Goal: Transaction & Acquisition: Purchase product/service

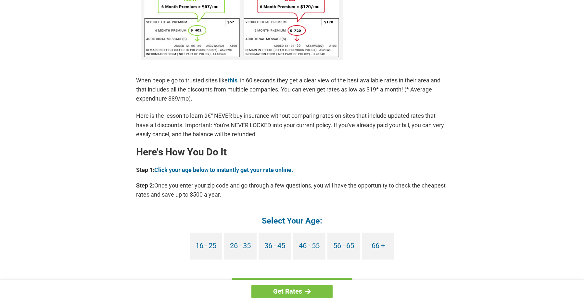
scroll to position [455, 0]
click at [391, 247] on link "66 +" at bounding box center [378, 246] width 32 height 27
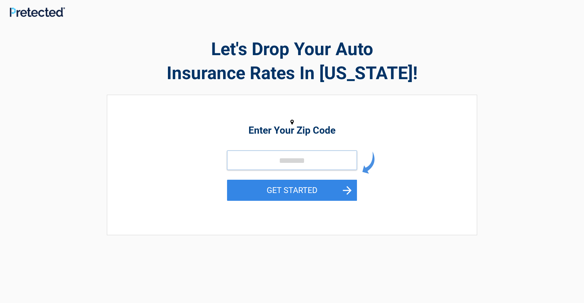
click at [276, 161] on input "tel" at bounding box center [292, 160] width 130 height 19
type input "*****"
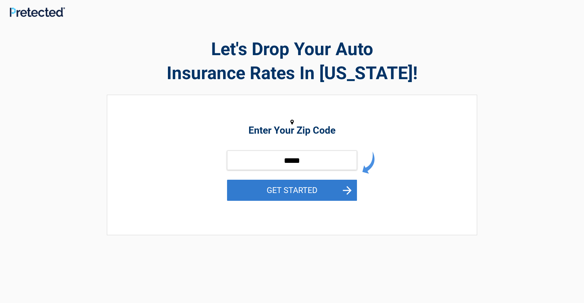
click at [280, 192] on button "GET STARTED" at bounding box center [292, 190] width 130 height 21
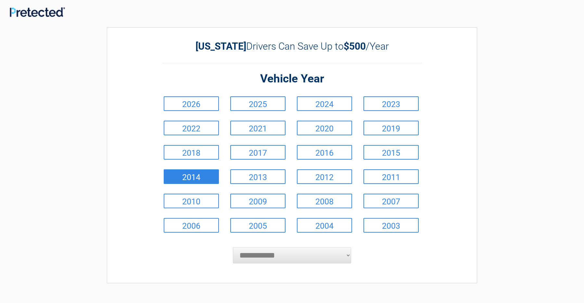
click at [188, 178] on link "2014" at bounding box center [191, 176] width 55 height 15
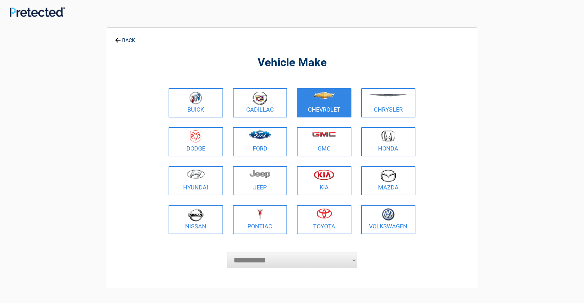
click at [312, 101] on figure at bounding box center [324, 99] width 47 height 15
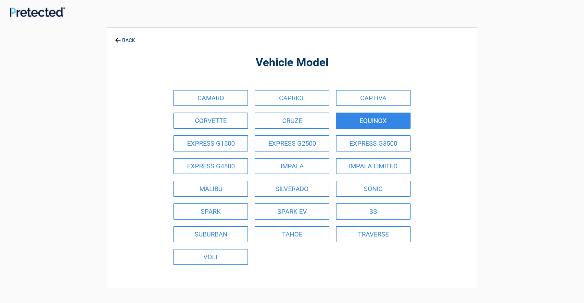
click at [377, 124] on link "EQUINOX" at bounding box center [373, 121] width 75 height 16
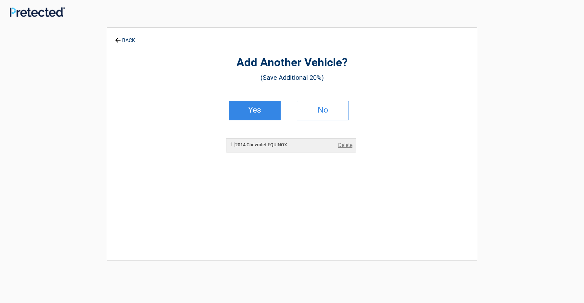
click at [265, 113] on link "Yes" at bounding box center [255, 110] width 52 height 19
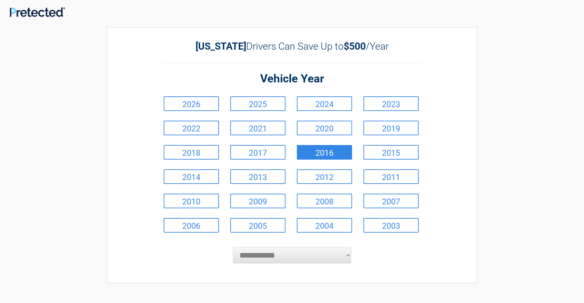
click at [336, 152] on link "2016" at bounding box center [324, 152] width 55 height 15
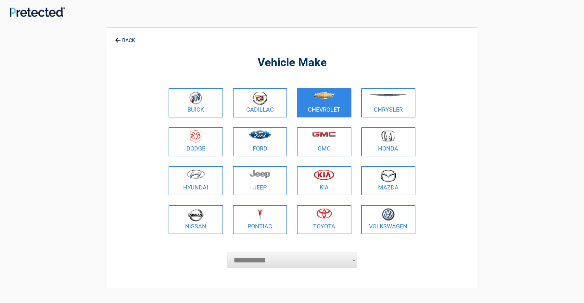
click at [320, 108] on link "Chevrolet" at bounding box center [324, 102] width 55 height 29
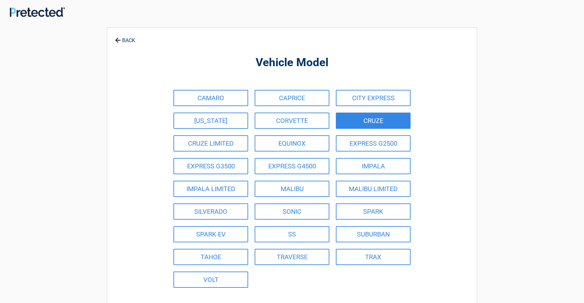
click at [380, 119] on link "CRUZE" at bounding box center [373, 121] width 75 height 16
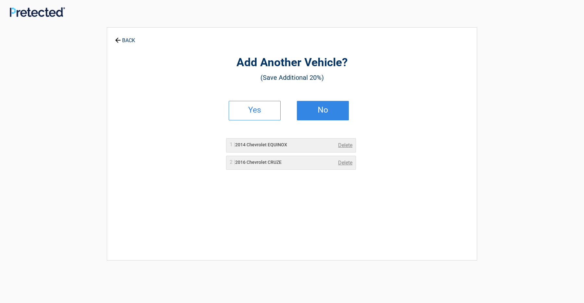
click at [321, 112] on h2 "No" at bounding box center [323, 110] width 38 height 5
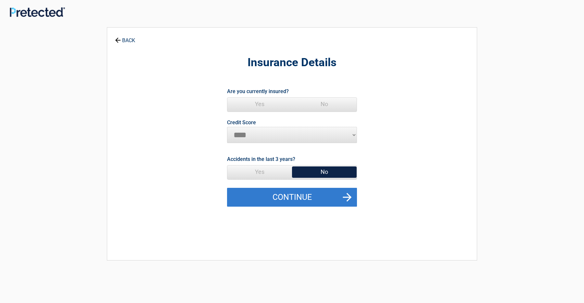
click at [336, 195] on button "Continue" at bounding box center [292, 197] width 130 height 19
click at [346, 197] on button "Continue" at bounding box center [292, 197] width 130 height 19
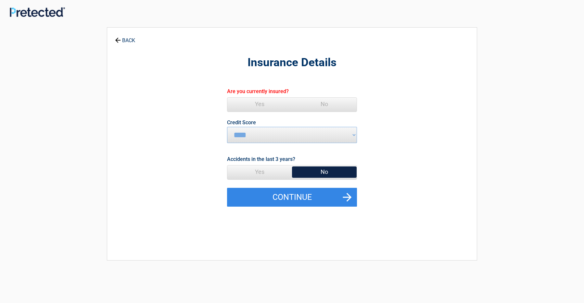
click at [261, 106] on span "Yes" at bounding box center [259, 104] width 65 height 13
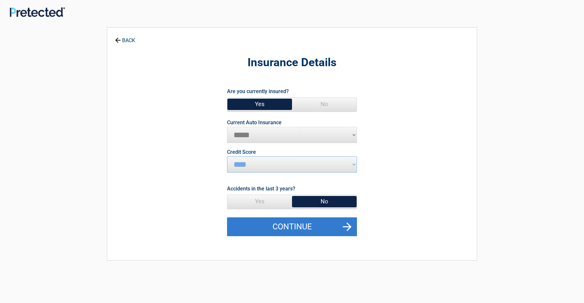
click at [318, 222] on button "Continue" at bounding box center [292, 227] width 130 height 19
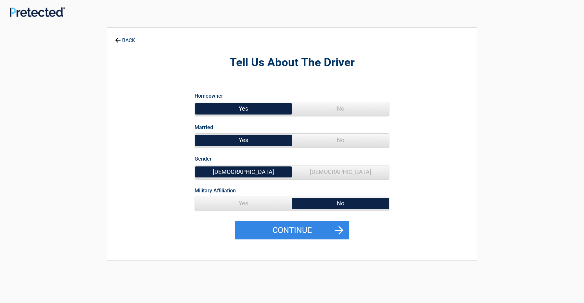
click at [335, 137] on span "No" at bounding box center [340, 140] width 97 height 13
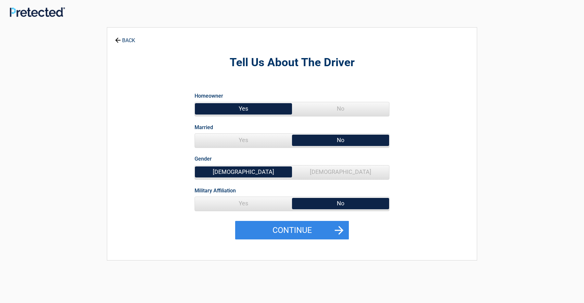
click at [255, 139] on span "Yes" at bounding box center [243, 140] width 97 height 13
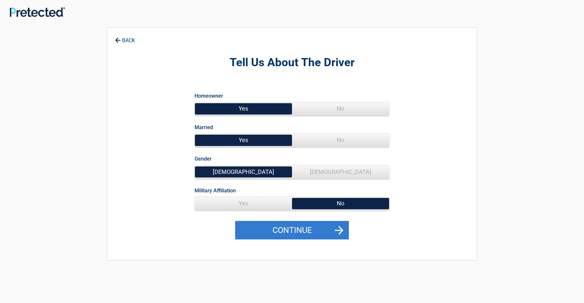
click at [340, 228] on button "Continue" at bounding box center [292, 230] width 114 height 19
